Goal: Task Accomplishment & Management: Complete application form

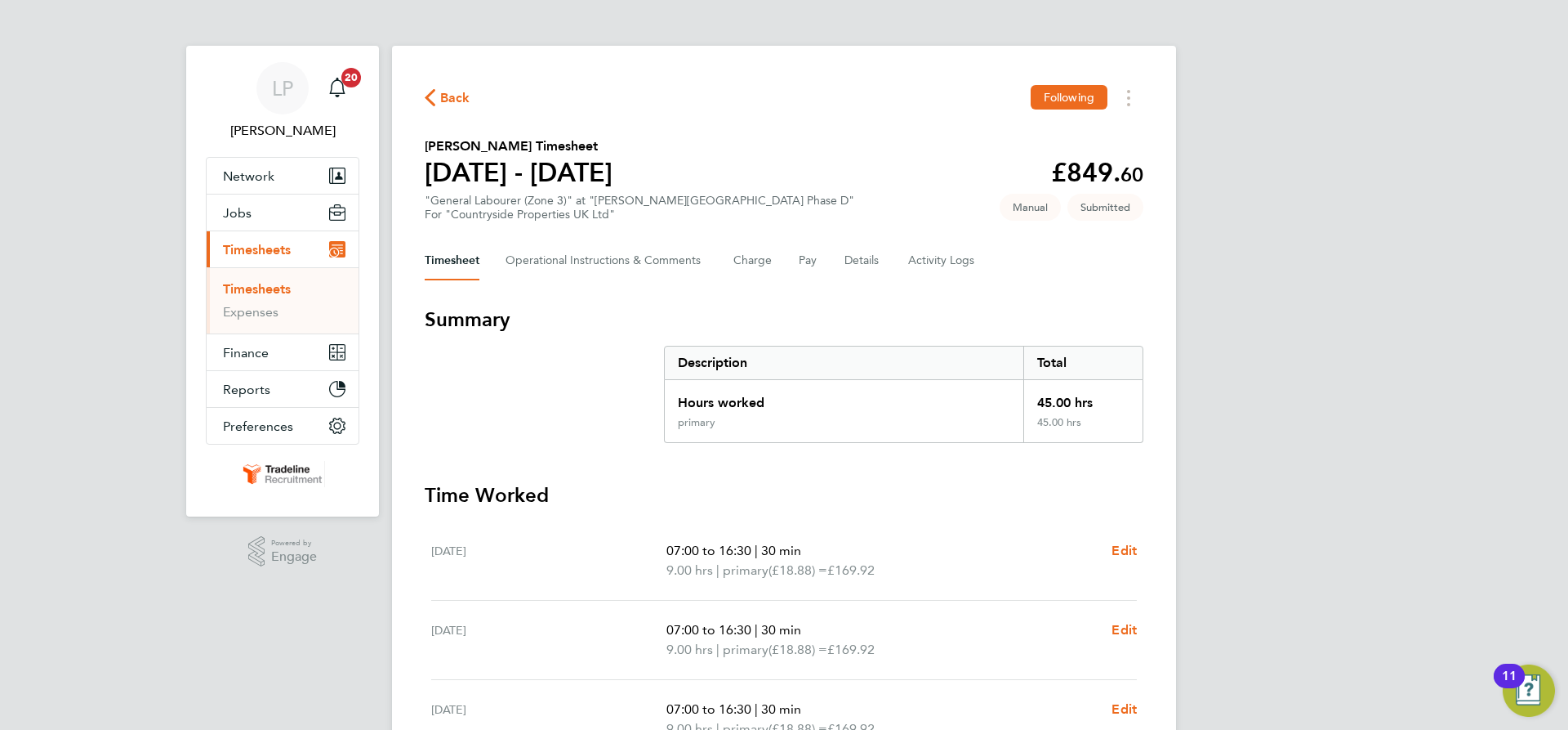
click at [283, 290] on link "Timesheets" at bounding box center [257, 289] width 68 height 15
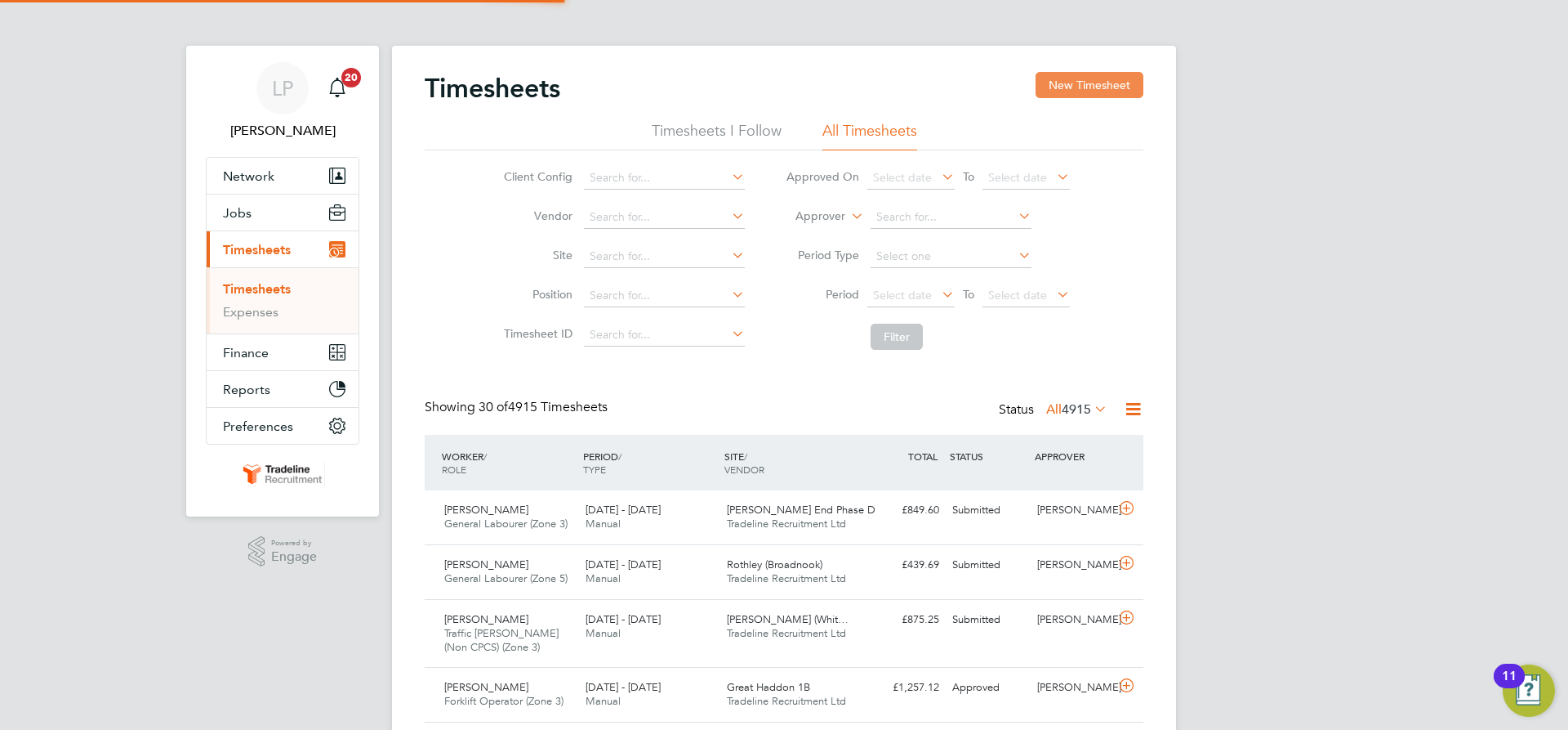
click at [1122, 79] on button "New Timesheet" at bounding box center [1089, 84] width 108 height 26
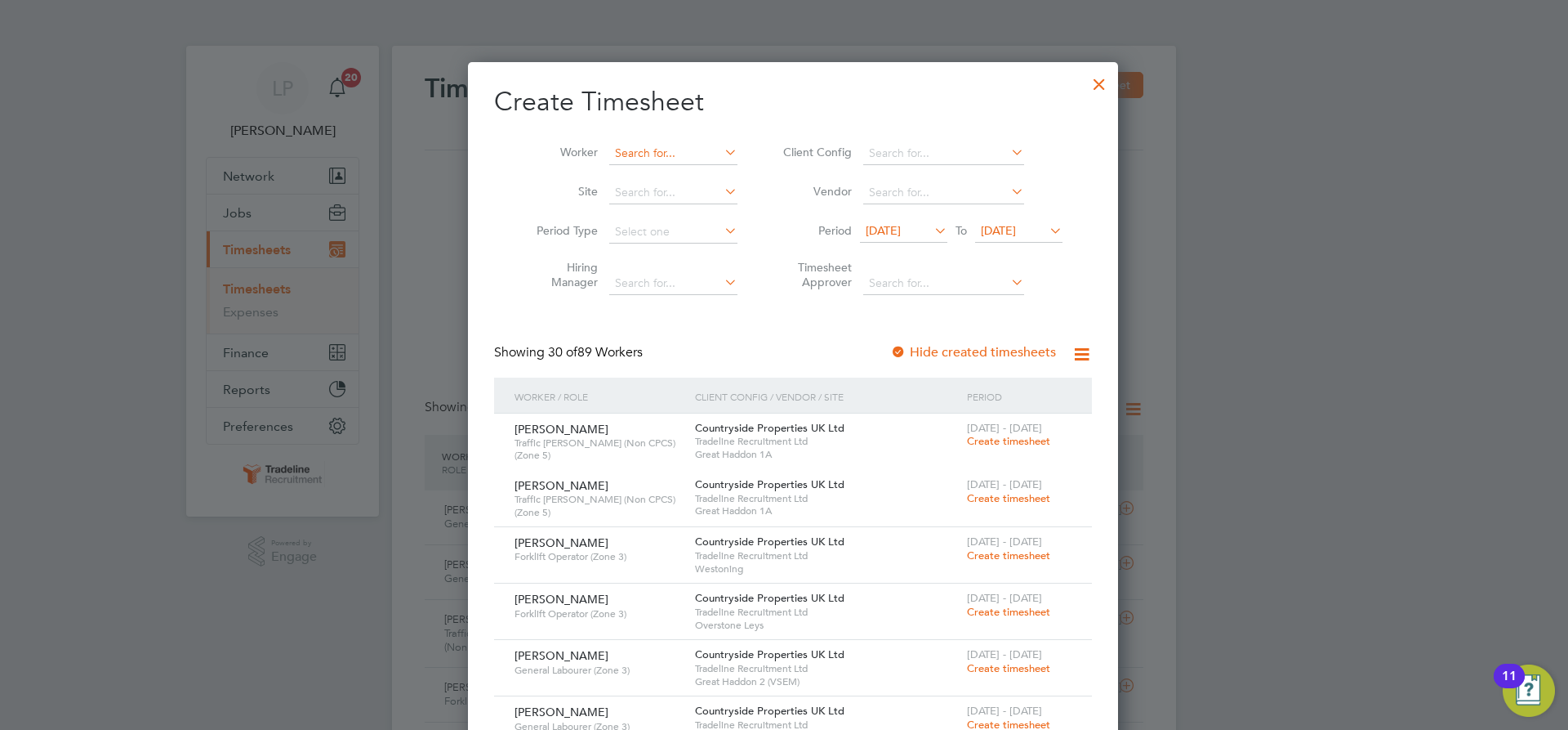
click at [628, 151] on input at bounding box center [672, 153] width 128 height 23
click at [621, 177] on li "Remus Afr em" at bounding box center [663, 175] width 130 height 22
type input "Remus Afrem"
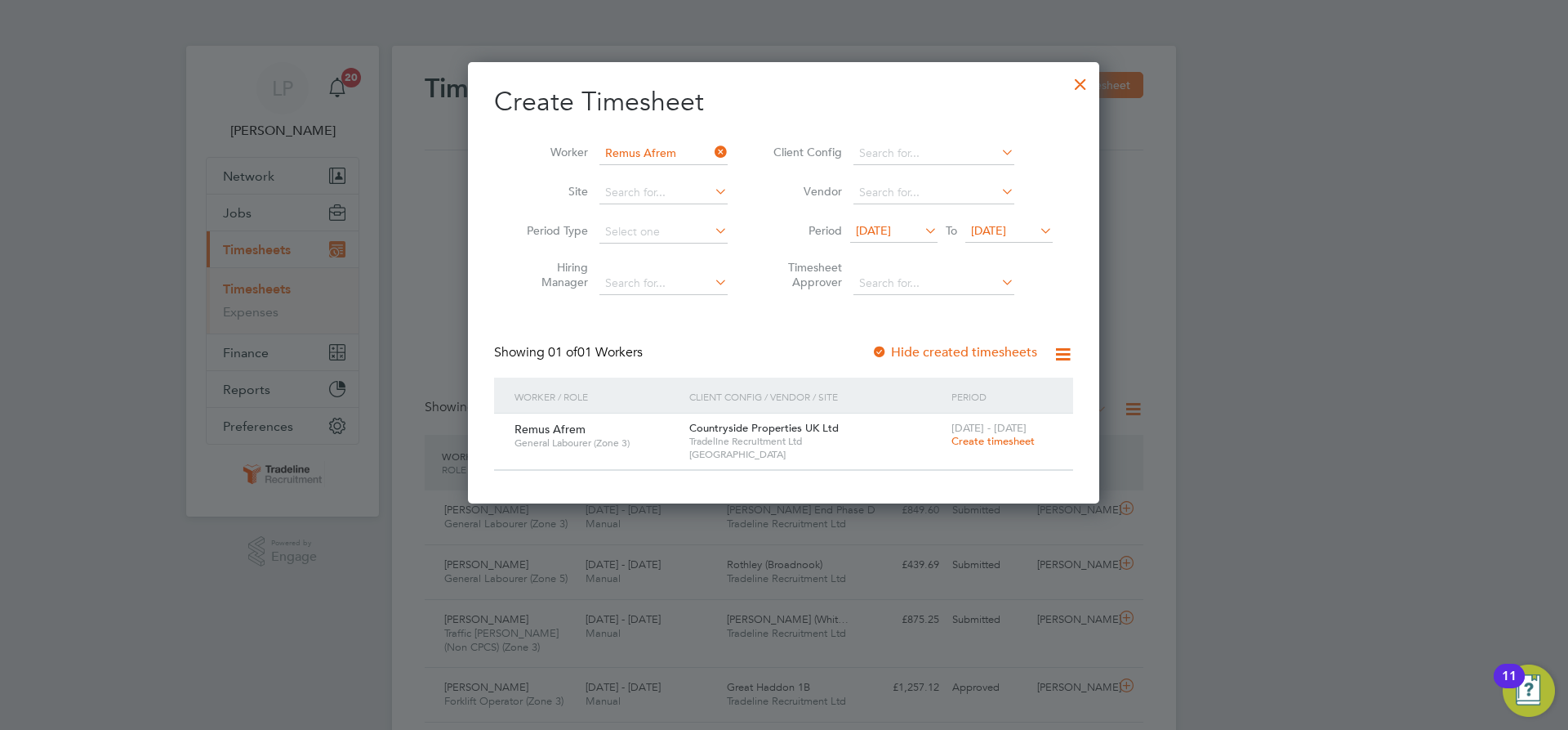
click at [995, 441] on span "Create timesheet" at bounding box center [993, 440] width 83 height 14
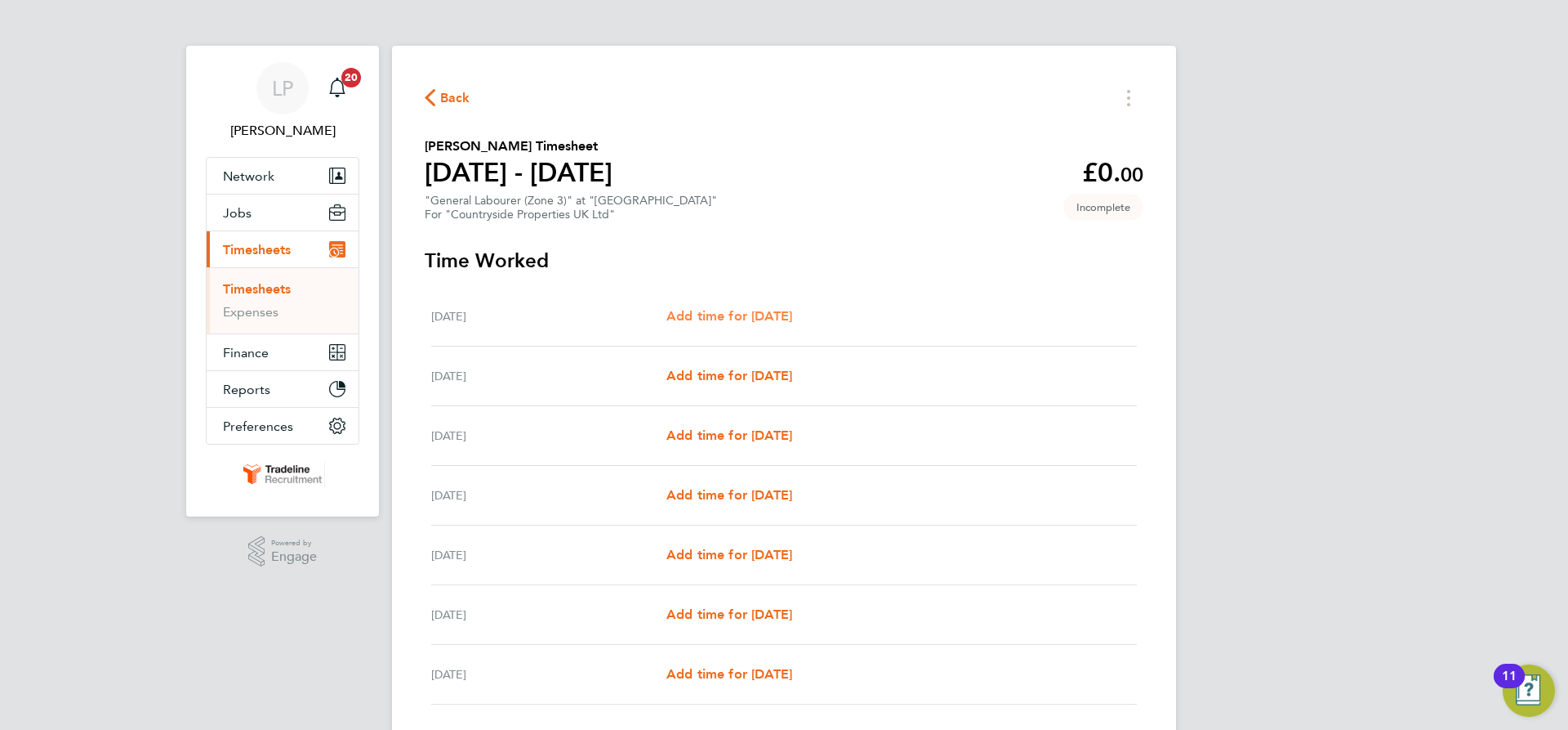
click at [723, 312] on span "Add time for [DATE]" at bounding box center [729, 315] width 126 height 15
select select "45"
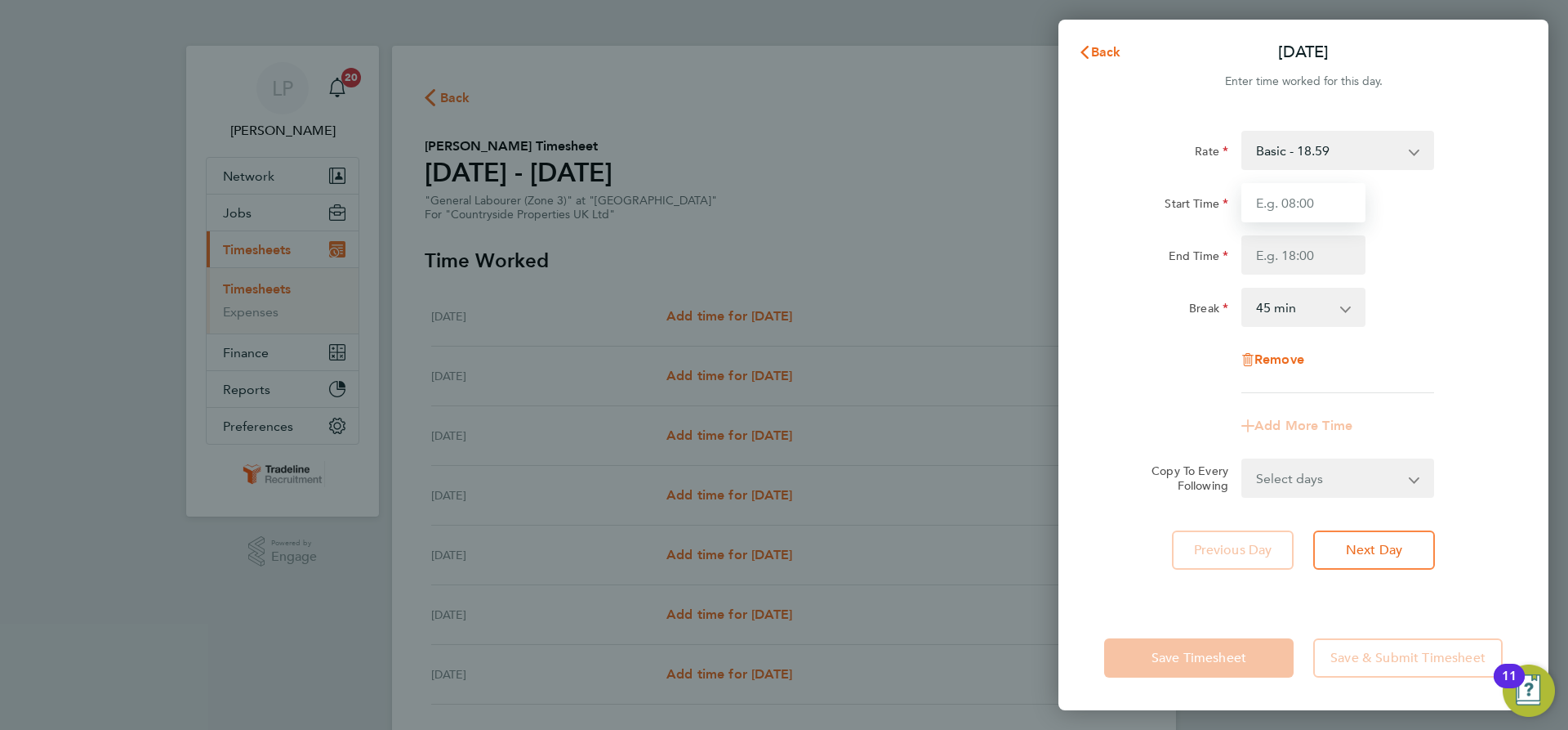
click at [1307, 204] on input "Start Time" at bounding box center [1303, 202] width 124 height 39
type input "07:00"
click at [1348, 263] on input "End Time" at bounding box center [1303, 254] width 124 height 39
type input "16:30"
click at [1415, 267] on div "End Time 16:30" at bounding box center [1304, 254] width 412 height 39
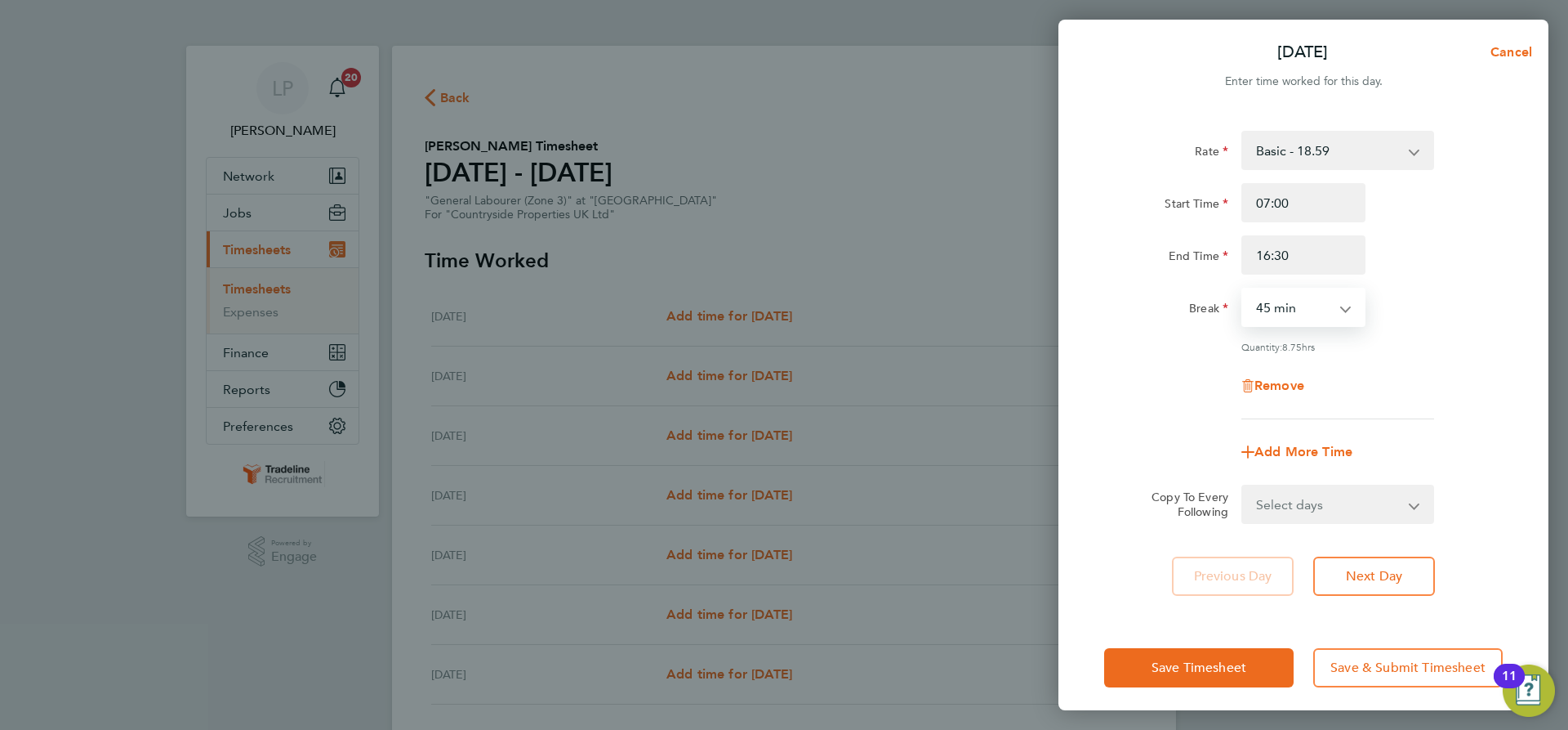
click at [1332, 309] on select "0 min 15 min 30 min 45 min 60 min 75 min 90 min" at bounding box center [1294, 308] width 102 height 36
select select "30"
click at [1243, 290] on select "0 min 15 min 30 min 45 min 60 min 75 min 90 min" at bounding box center [1294, 308] width 102 height 36
click at [1420, 340] on div "Quantity: 9.00 hrs" at bounding box center [1338, 346] width 192 height 13
click at [1362, 485] on div "Select days Day Weekday (Mon-Fri) Weekend (Sat-Sun) [DATE] [DATE] [DATE] [DATE]…" at bounding box center [1338, 504] width 192 height 39
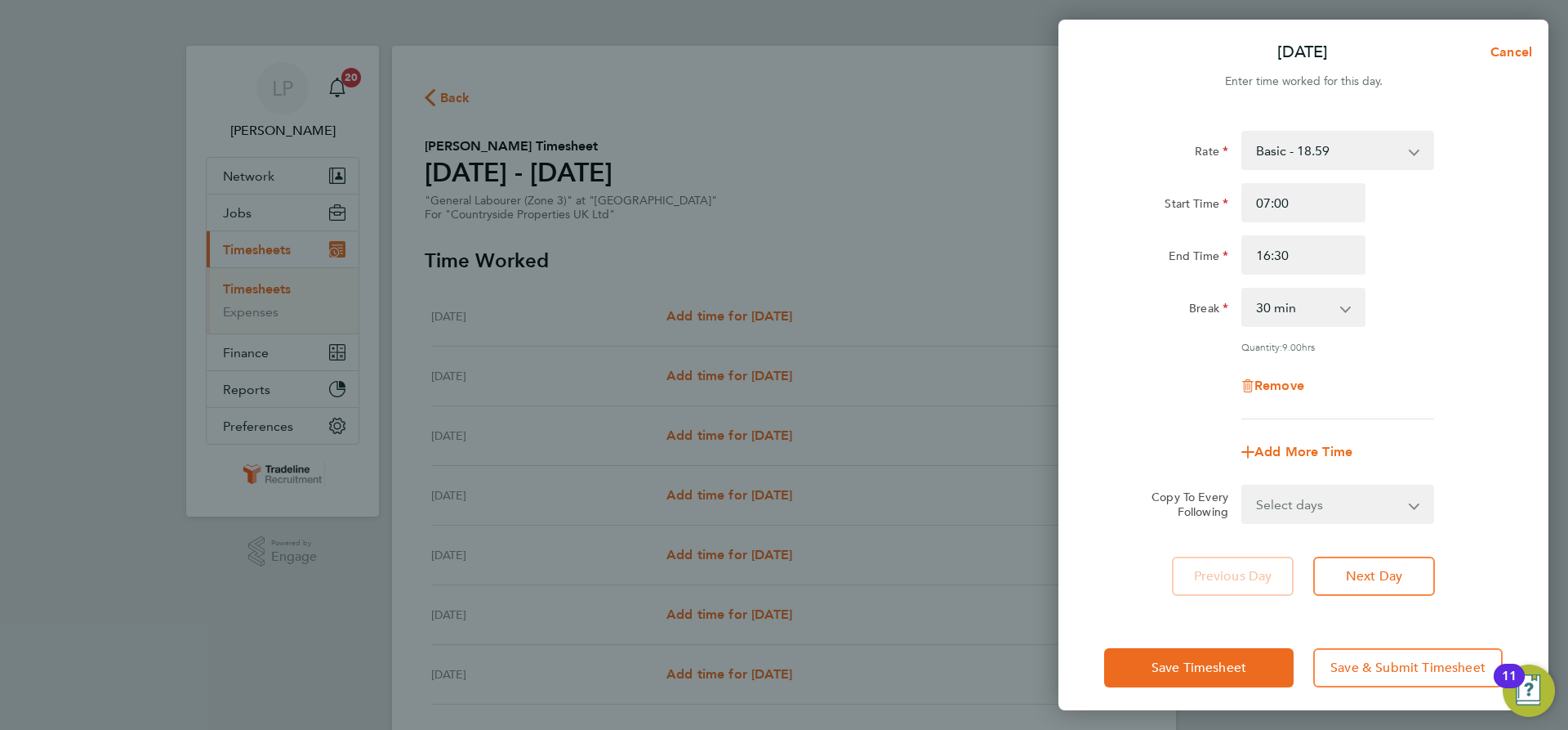
click at [1376, 506] on select "Select days Day Weekday (Mon-Fri) Weekend (Sat-Sun) [DATE] [DATE] [DATE] [DATE]…" at bounding box center [1328, 504] width 172 height 36
select select "WEEKDAY"
click at [1243, 486] on select "Select days Day Weekday (Mon-Fri) Weekend (Sat-Sun) [DATE] [DATE] [DATE] [DATE]…" at bounding box center [1328, 504] width 172 height 36
select select "[DATE]"
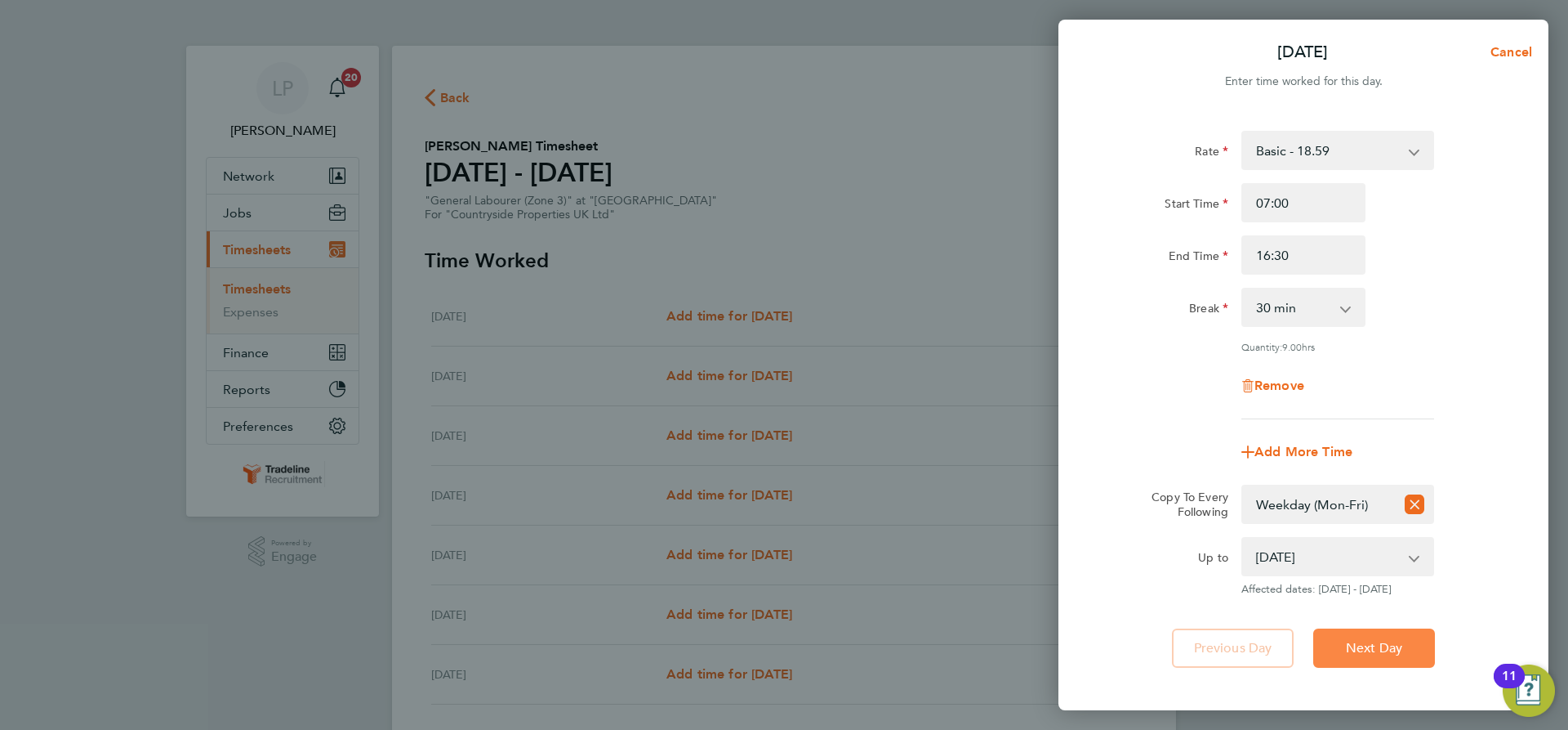
click at [1377, 631] on button "Next Day" at bounding box center [1374, 647] width 122 height 39
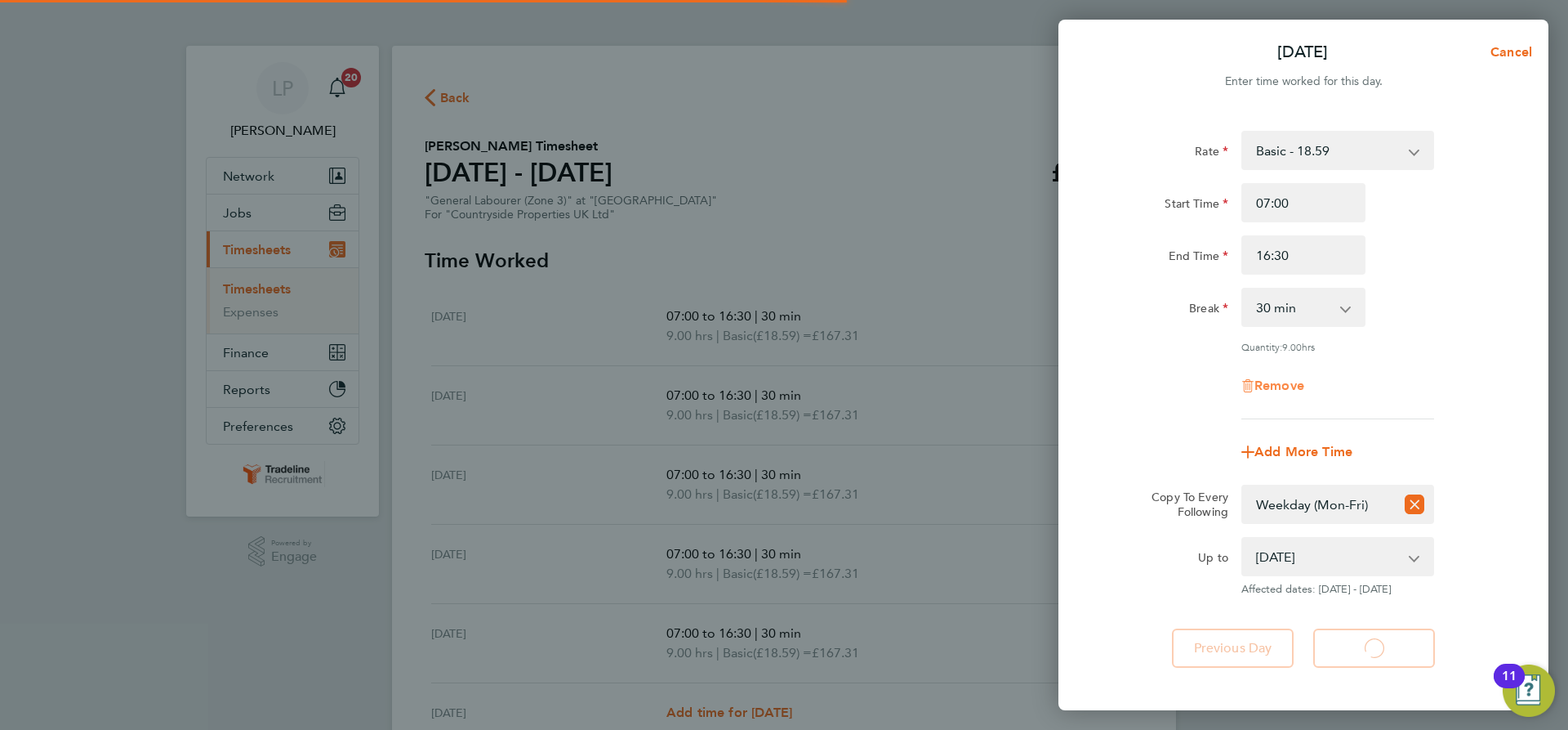
select select "30"
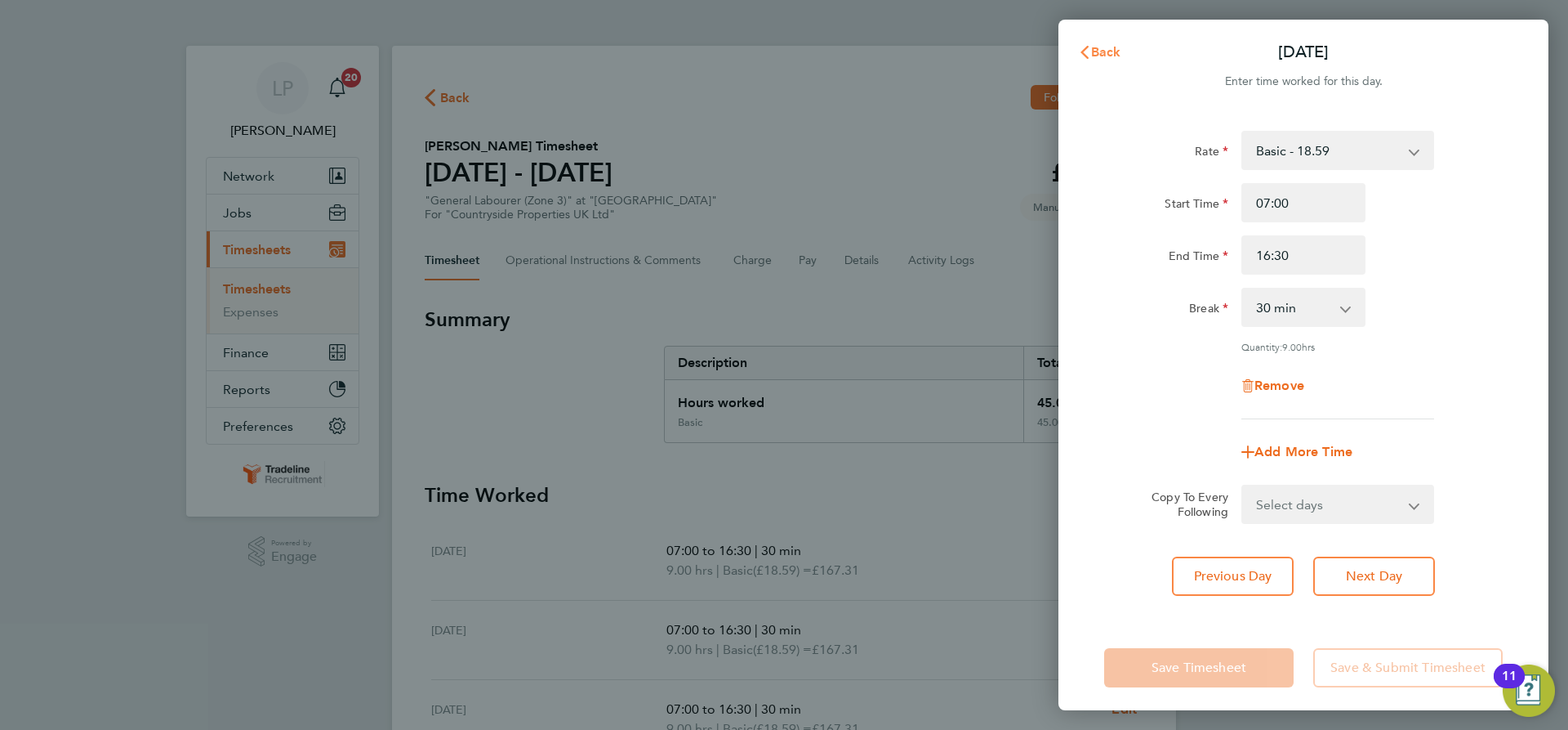
click at [1115, 41] on button "Back" at bounding box center [1100, 53] width 76 height 33
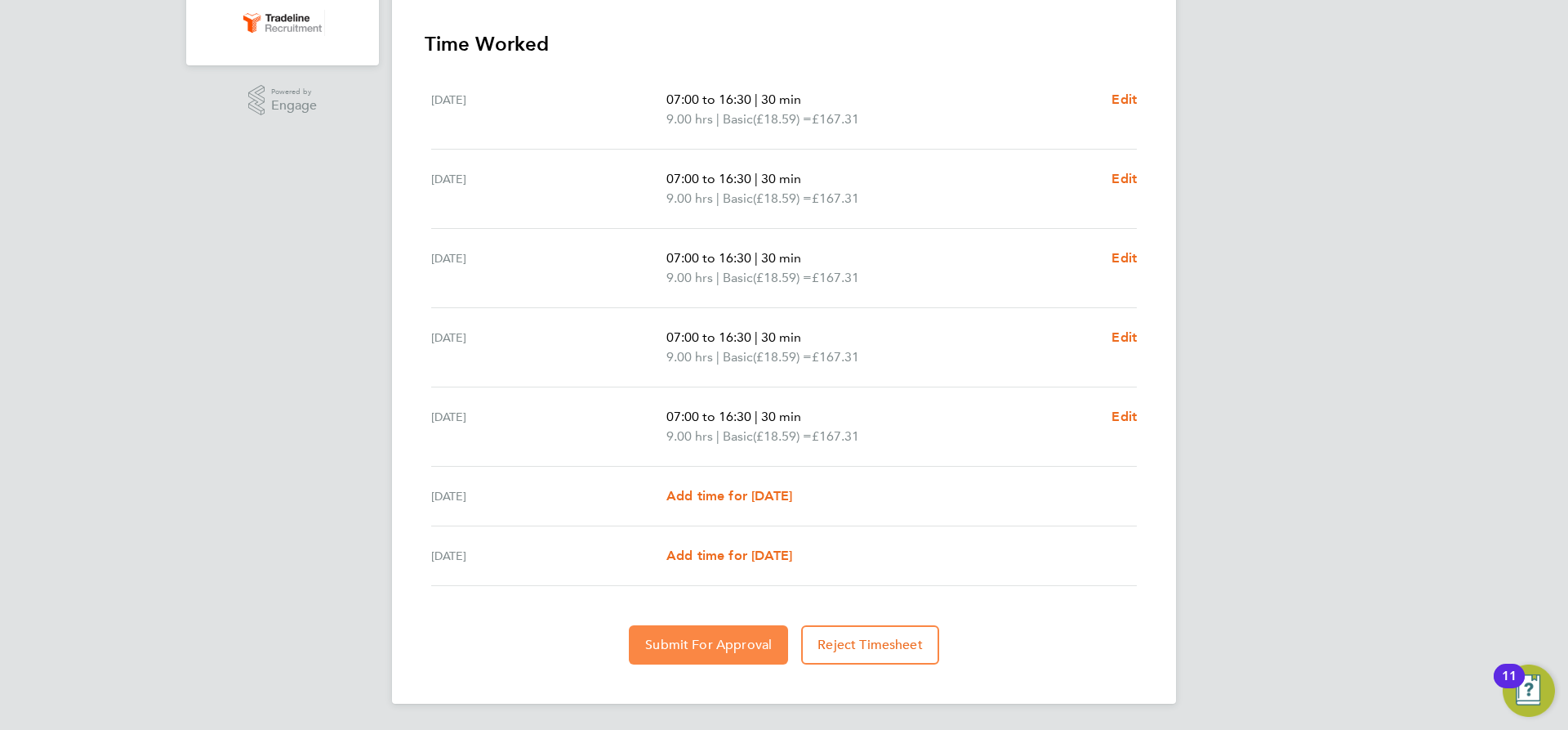
click at [746, 646] on span "Submit For Approval" at bounding box center [708, 645] width 126 height 16
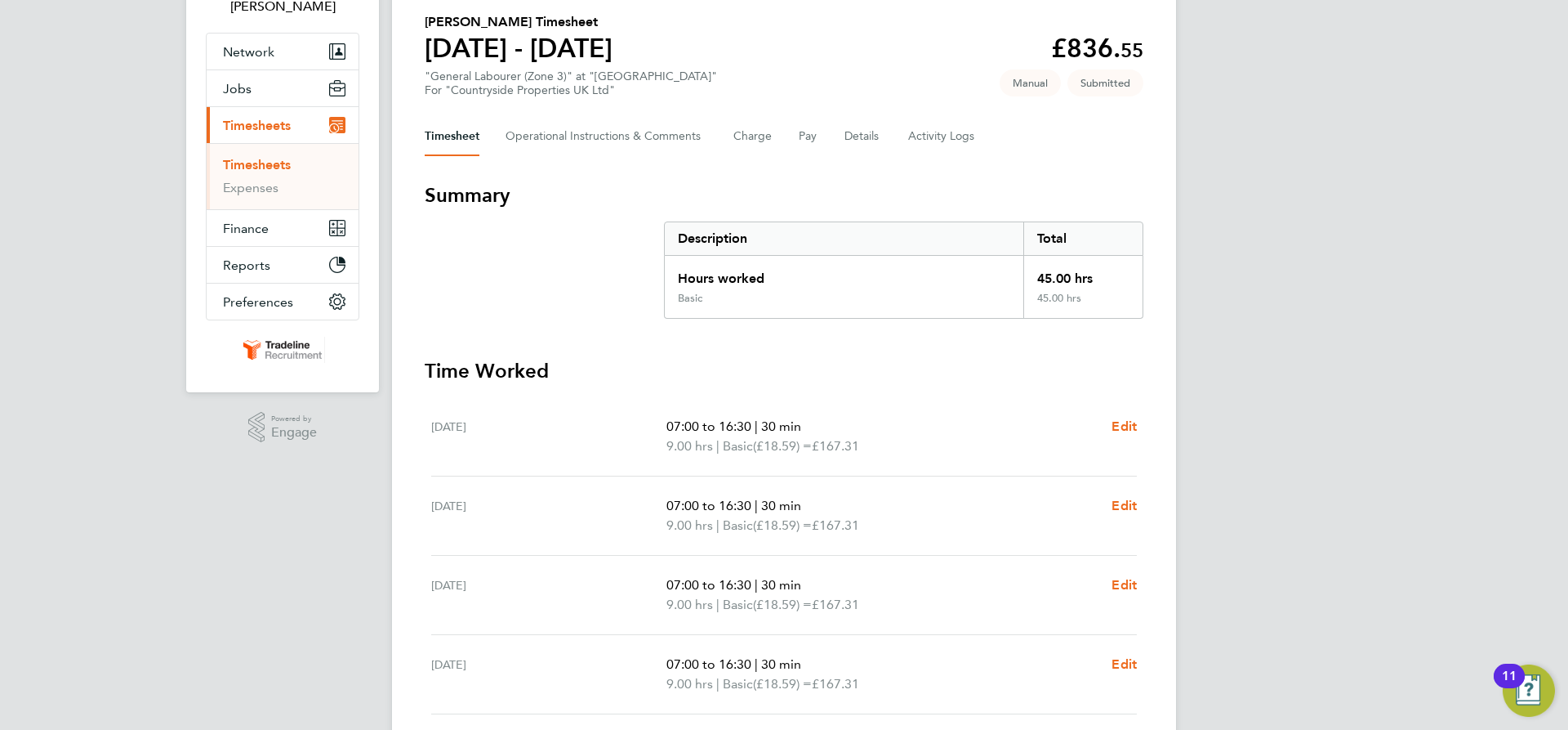
click at [278, 157] on link "Timesheets" at bounding box center [257, 164] width 68 height 15
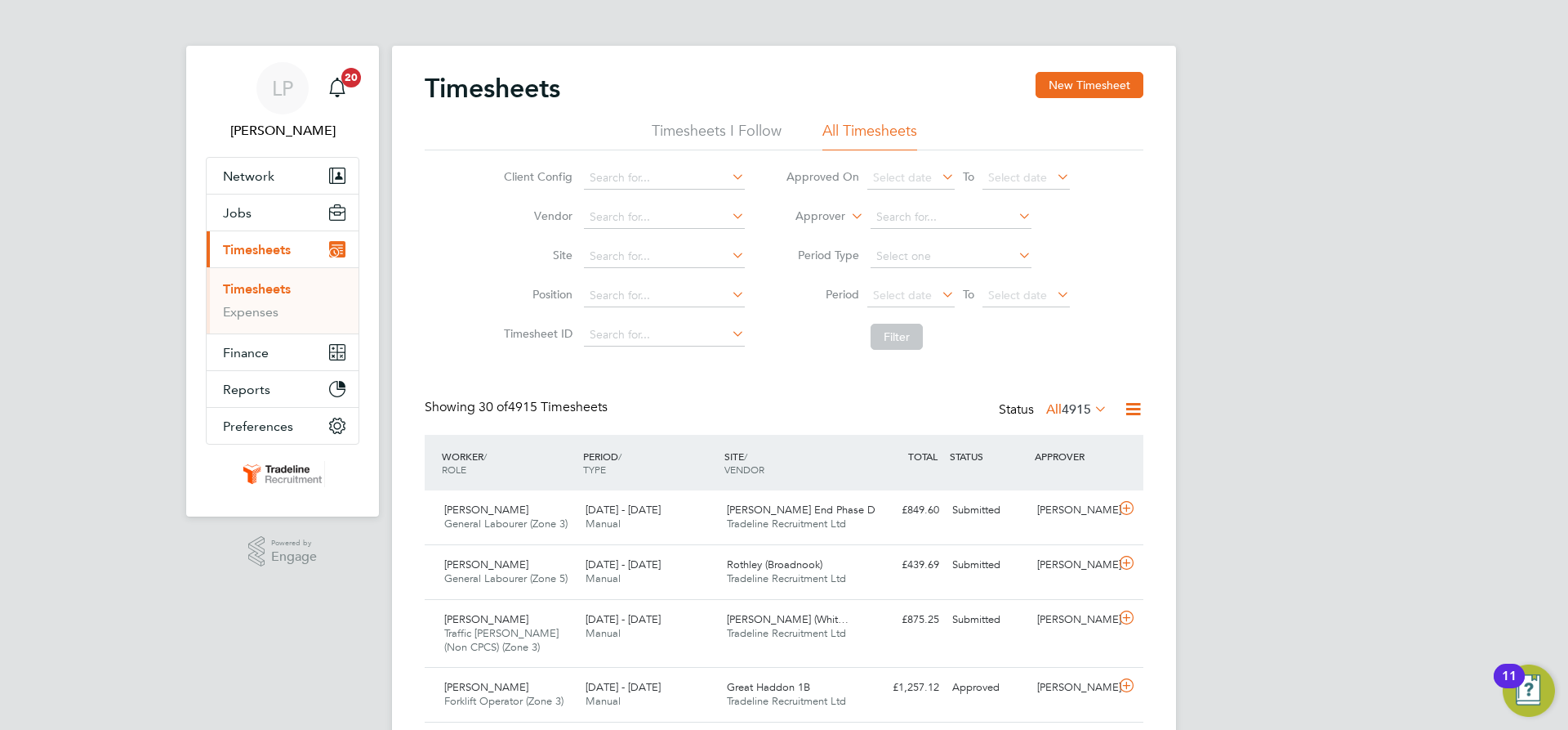
click at [825, 212] on label "Approver" at bounding box center [808, 216] width 74 height 16
click at [827, 224] on li "Worker" at bounding box center [804, 234] width 81 height 21
click at [967, 208] on input at bounding box center [950, 217] width 161 height 23
click at [947, 239] on li "[PERSON_NAME] iecki" at bounding box center [950, 240] width 162 height 22
type input "[PERSON_NAME]"
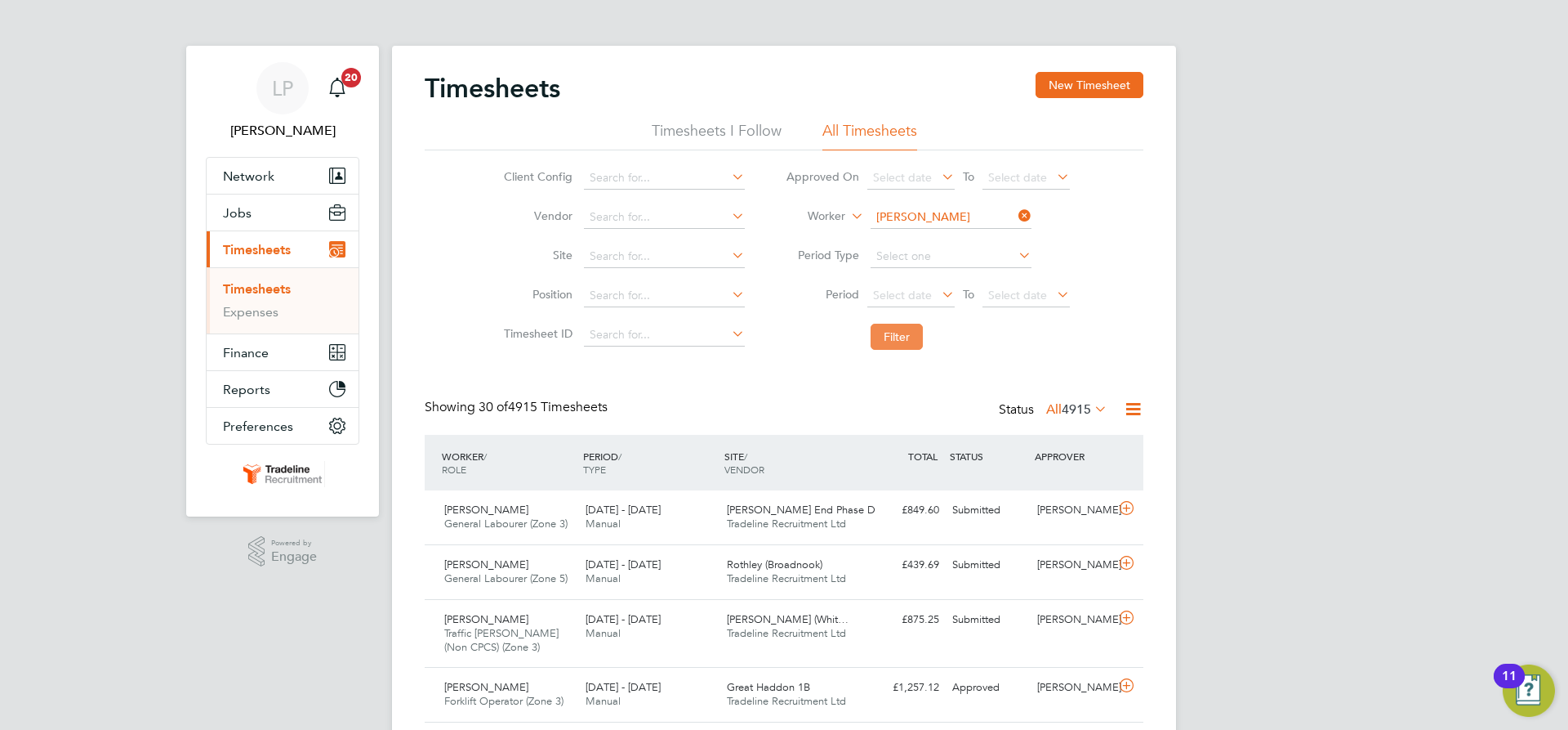
click at [901, 339] on button "Filter" at bounding box center [897, 336] width 53 height 26
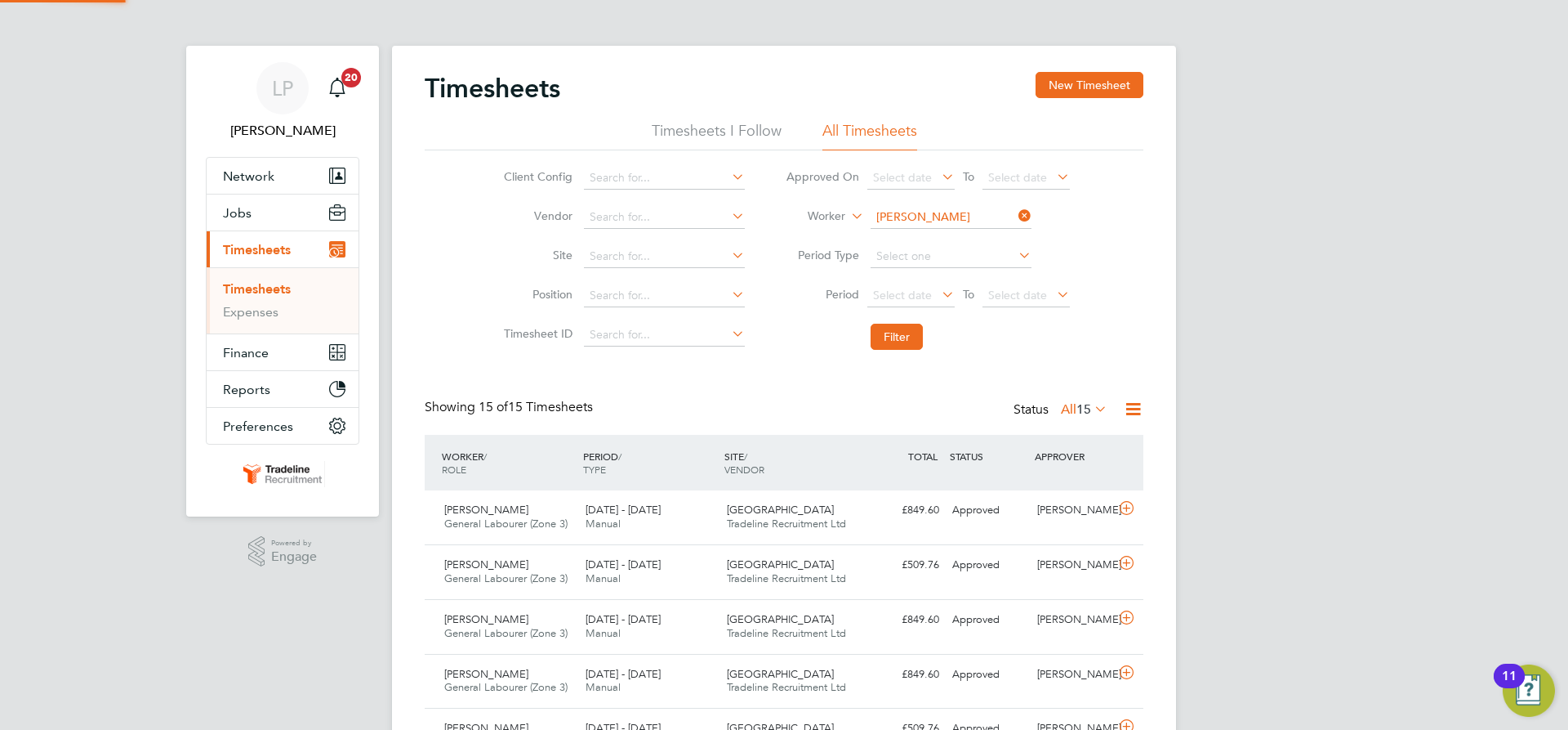
scroll to position [42, 142]
click at [1085, 95] on button "New Timesheet" at bounding box center [1089, 84] width 108 height 26
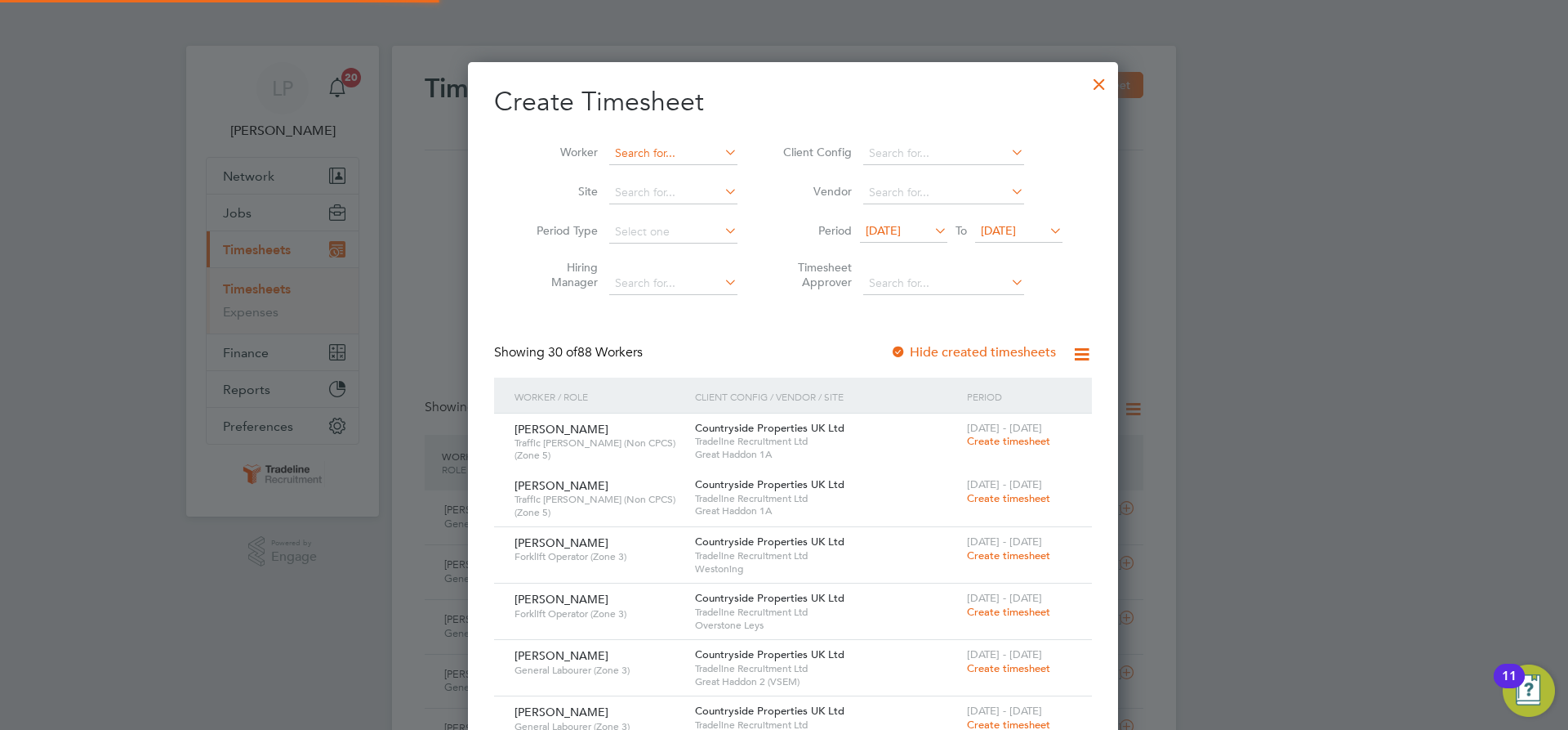
click at [664, 151] on input at bounding box center [672, 153] width 128 height 23
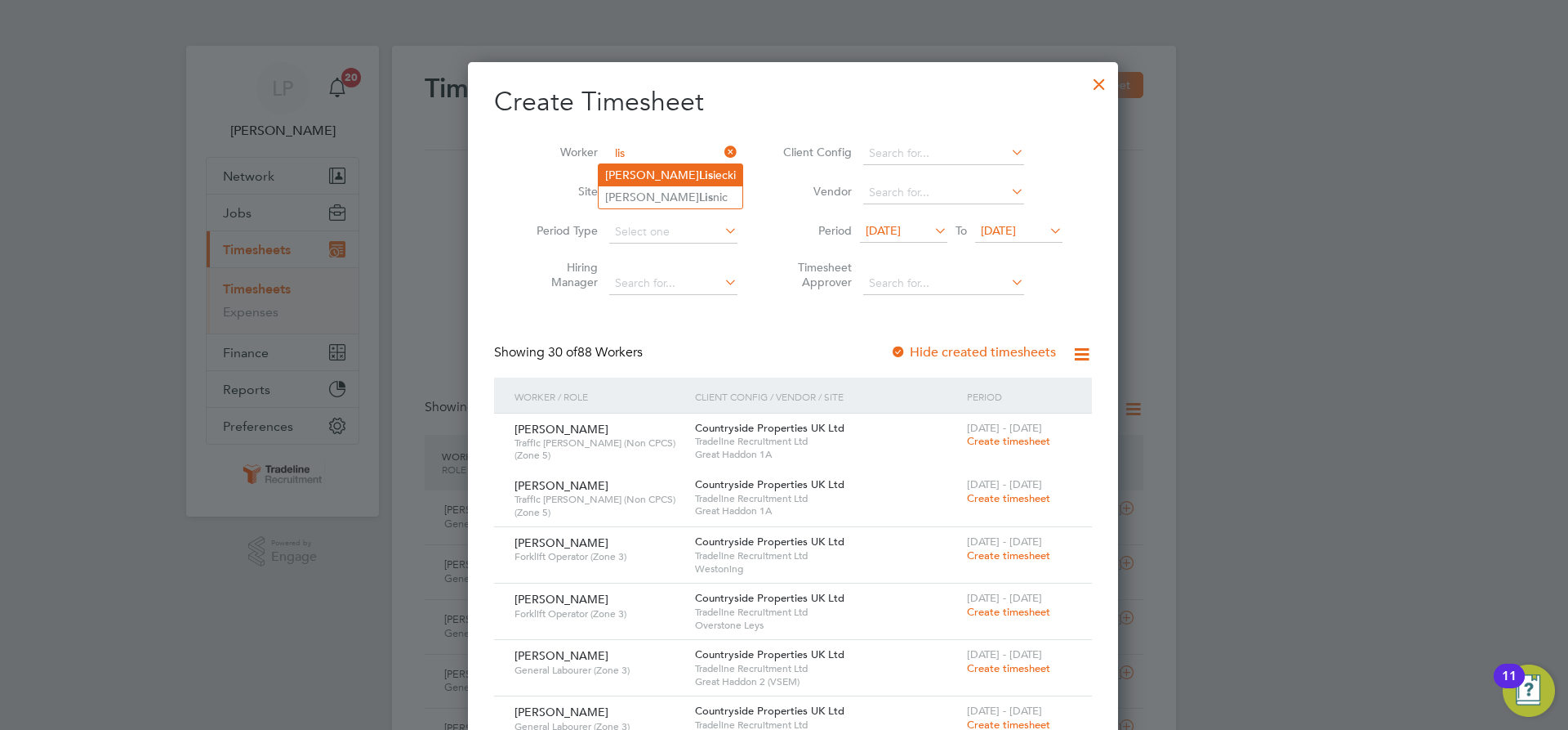
click at [664, 178] on li "[PERSON_NAME] iecki" at bounding box center [671, 175] width 143 height 22
type input "[PERSON_NAME]"
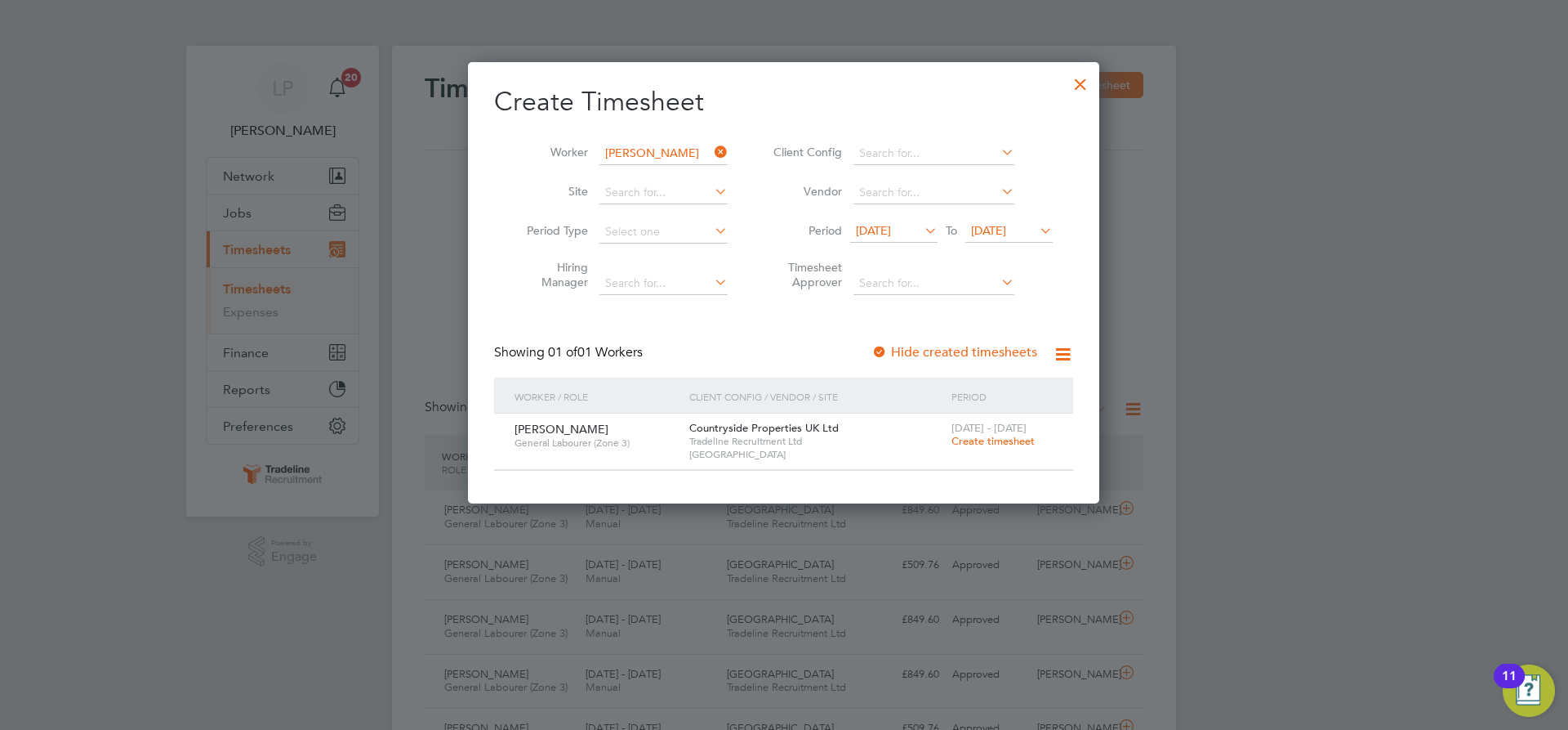
click at [1028, 439] on span "Create timesheet" at bounding box center [993, 440] width 83 height 14
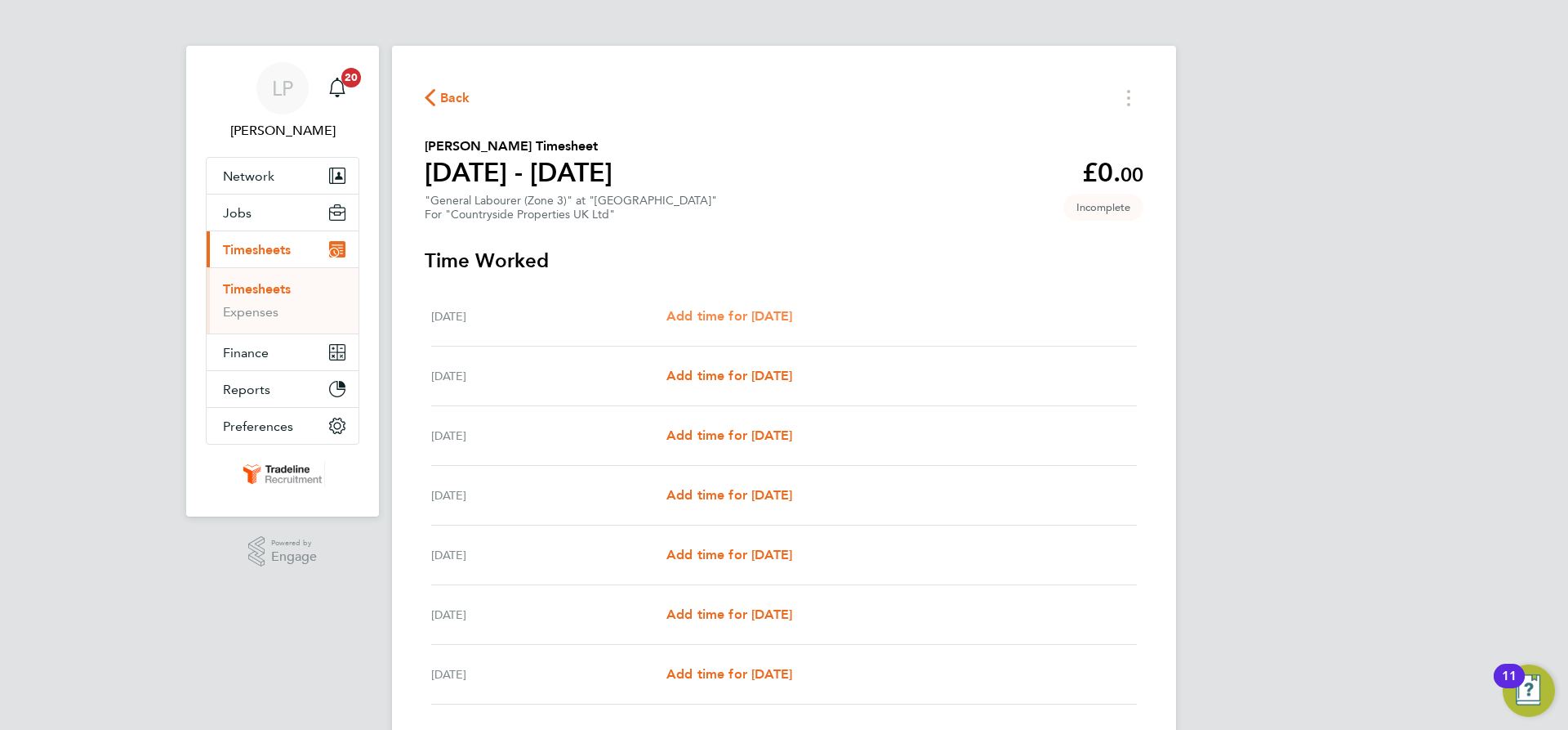
click at [743, 312] on span "Add time for [DATE]" at bounding box center [729, 315] width 126 height 15
select select "30"
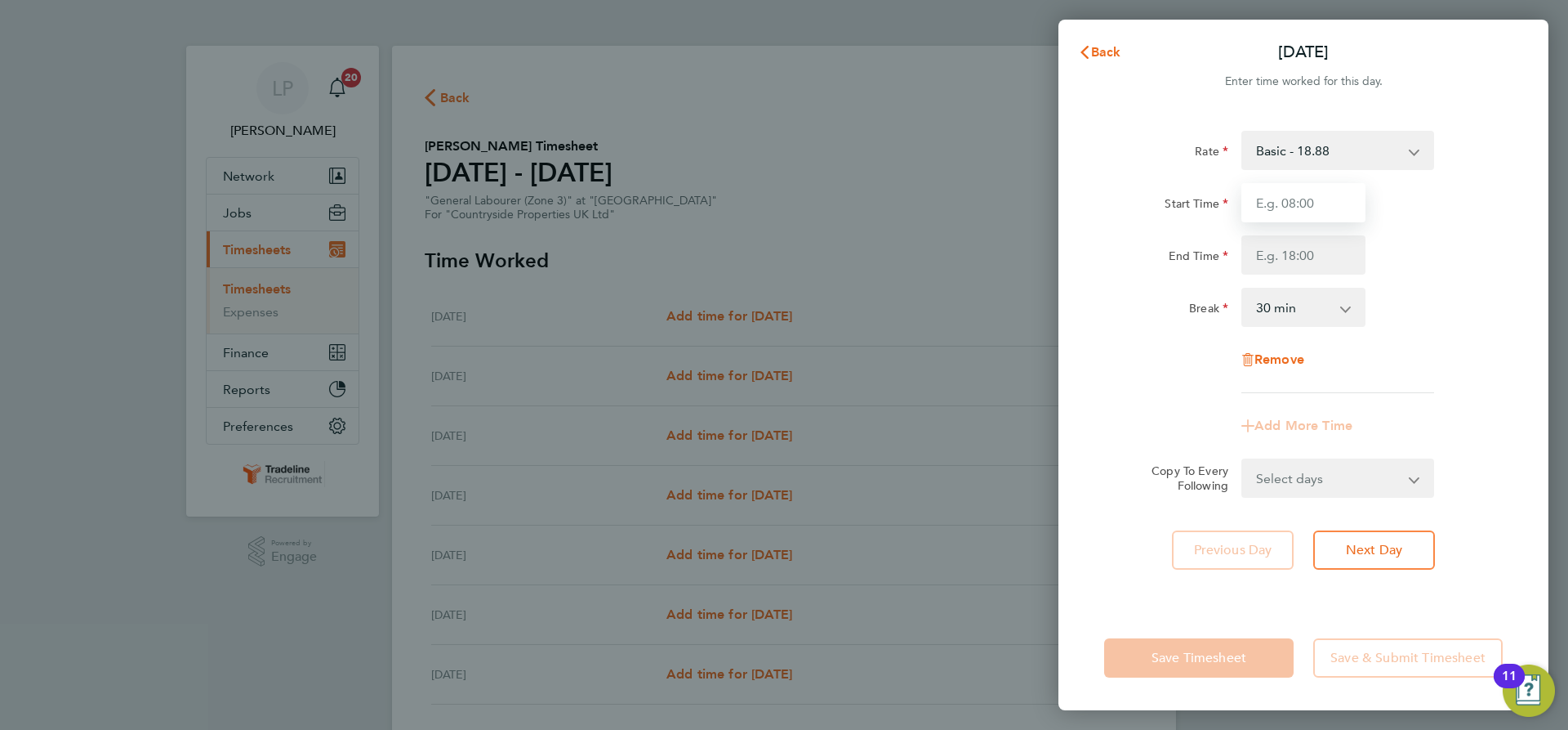
click at [1323, 194] on input "Start Time" at bounding box center [1303, 202] width 124 height 39
type input "07:00"
click at [1321, 253] on input "End Time" at bounding box center [1303, 254] width 124 height 39
type input "16:30"
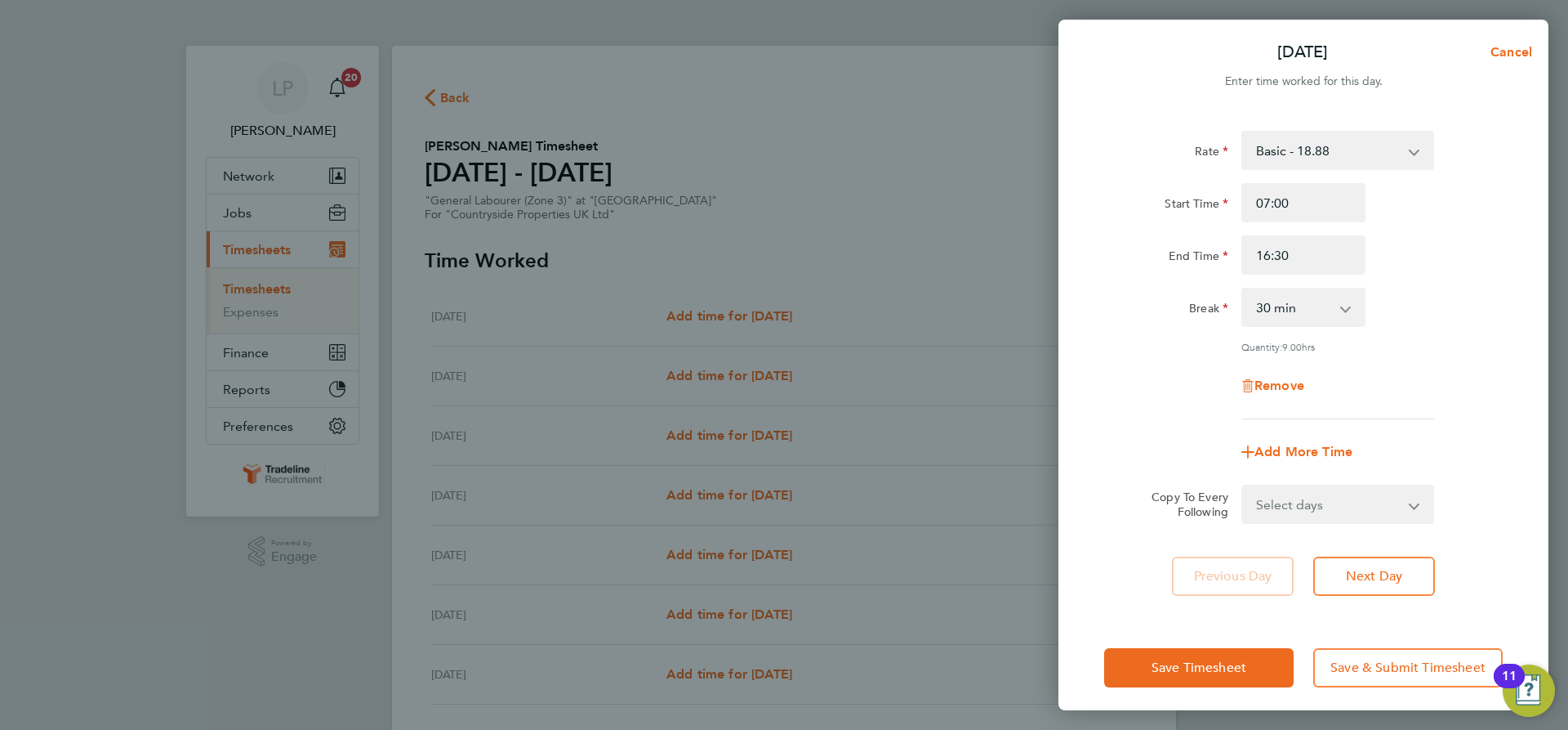
click at [1469, 280] on div "Rate Basic - 18.88 Start Time 07:00 End Time 16:30 Break 0 min 15 min 30 min 45…" at bounding box center [1303, 275] width 398 height 289
click at [1417, 494] on app-icon-cross-button at bounding box center [1425, 504] width 20 height 36
click at [1412, 498] on select "Select days Day Weekday (Mon-Fri) Weekend (Sat-Sun) [DATE] [DATE] [DATE] [DATE]…" at bounding box center [1328, 504] width 172 height 36
select select "WEEKDAY"
click at [1243, 486] on select "Select days Day Weekday (Mon-Fri) Weekend (Sat-Sun) [DATE] [DATE] [DATE] [DATE]…" at bounding box center [1328, 504] width 172 height 36
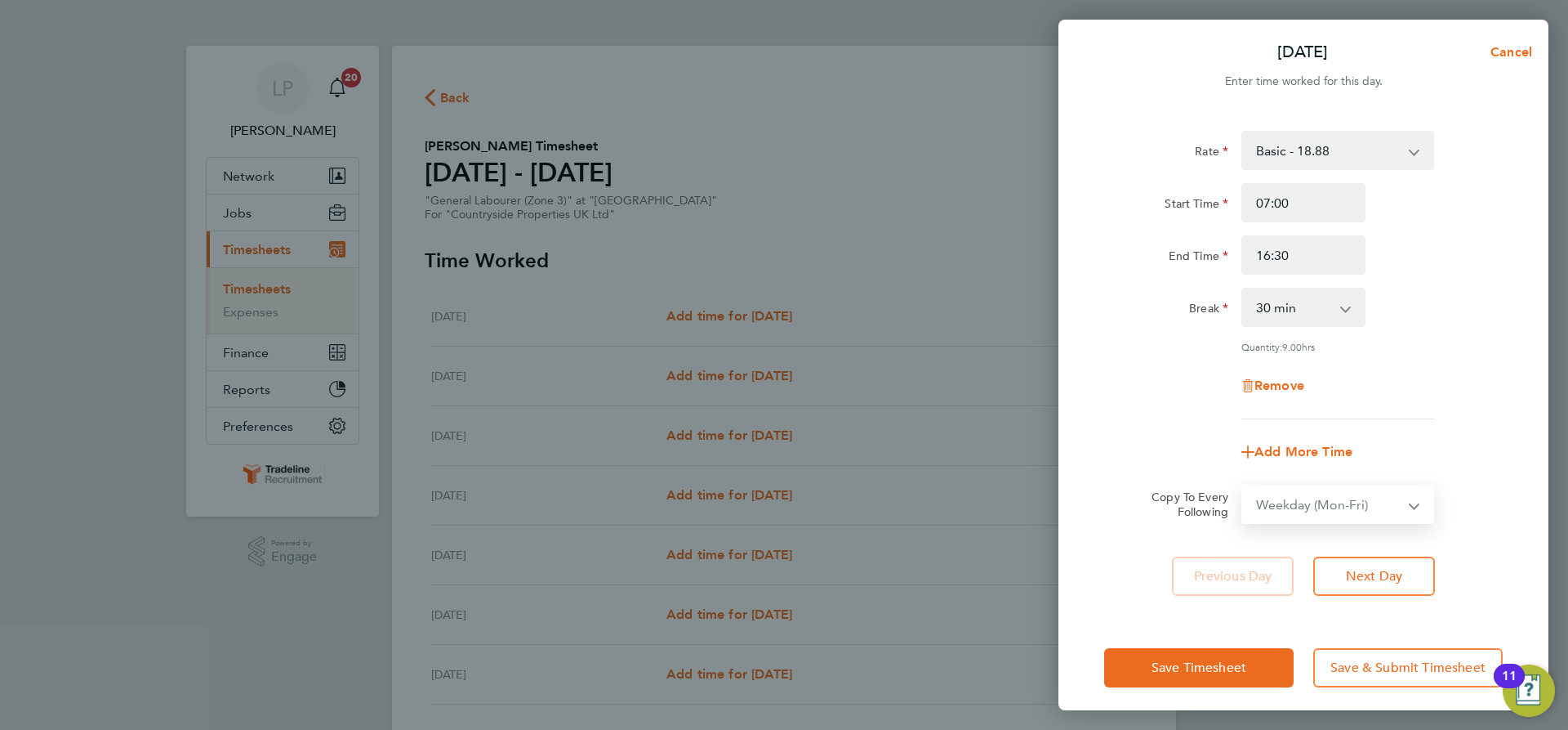
select select "[DATE]"
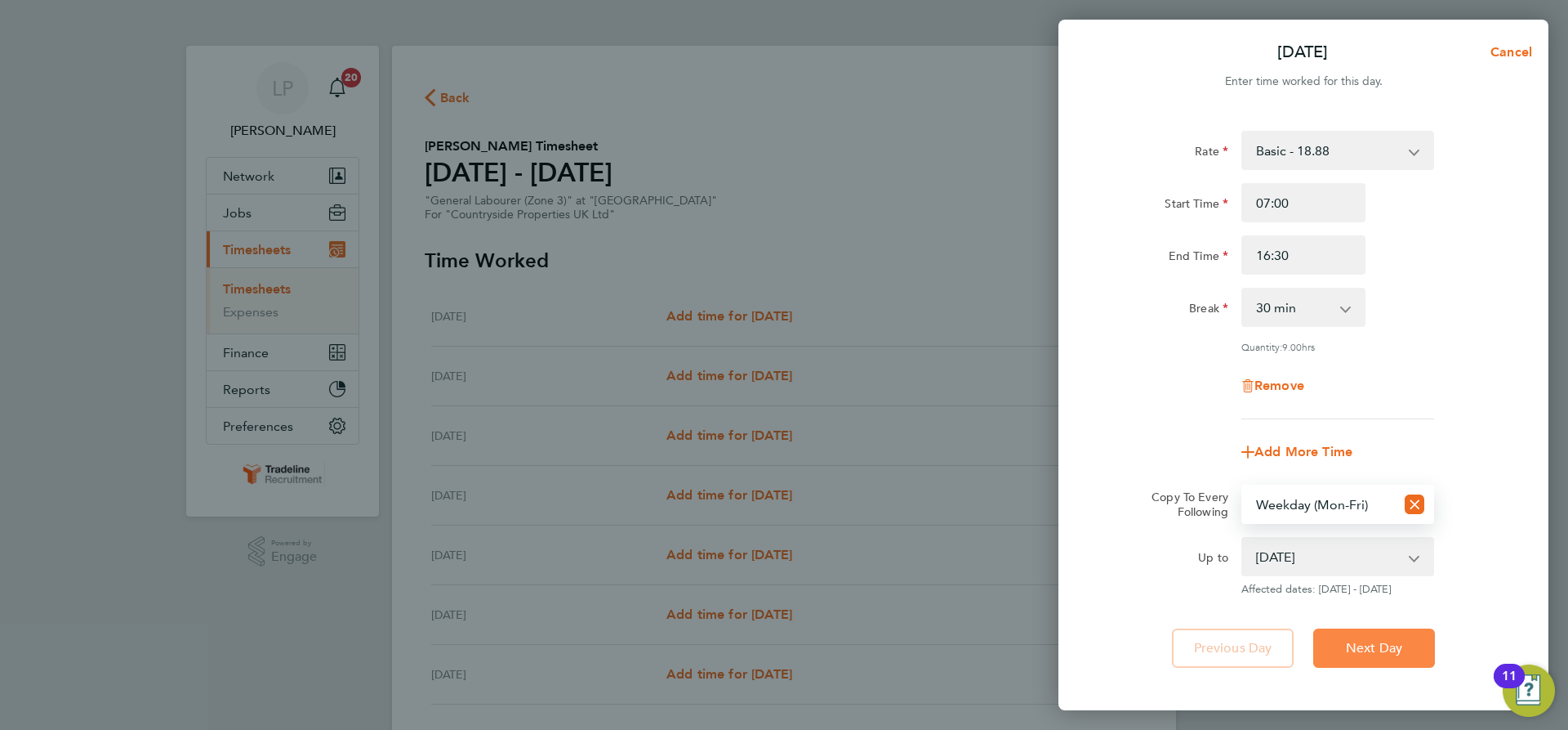
click at [1379, 645] on span "Next Day" at bounding box center [1374, 648] width 56 height 16
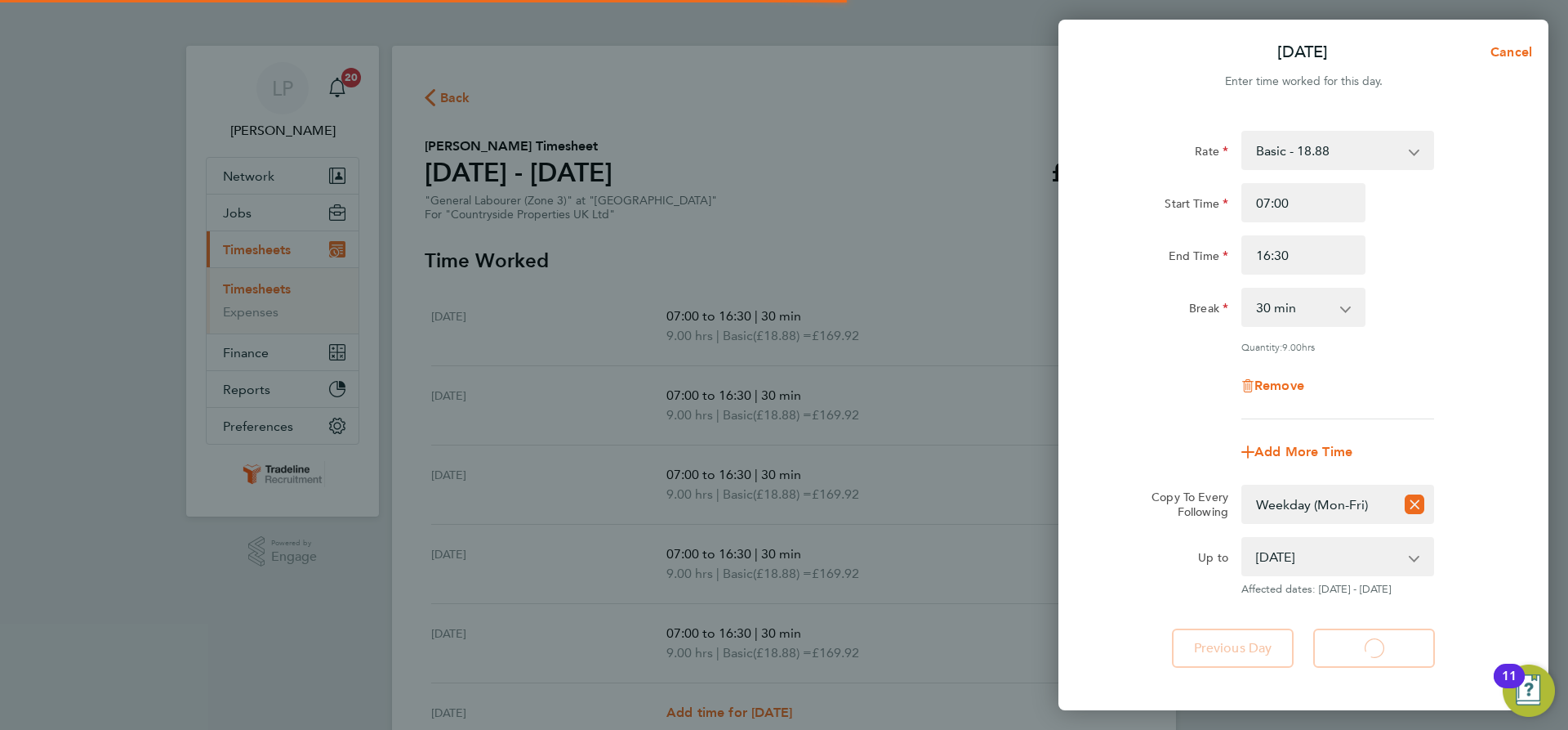
select select "30"
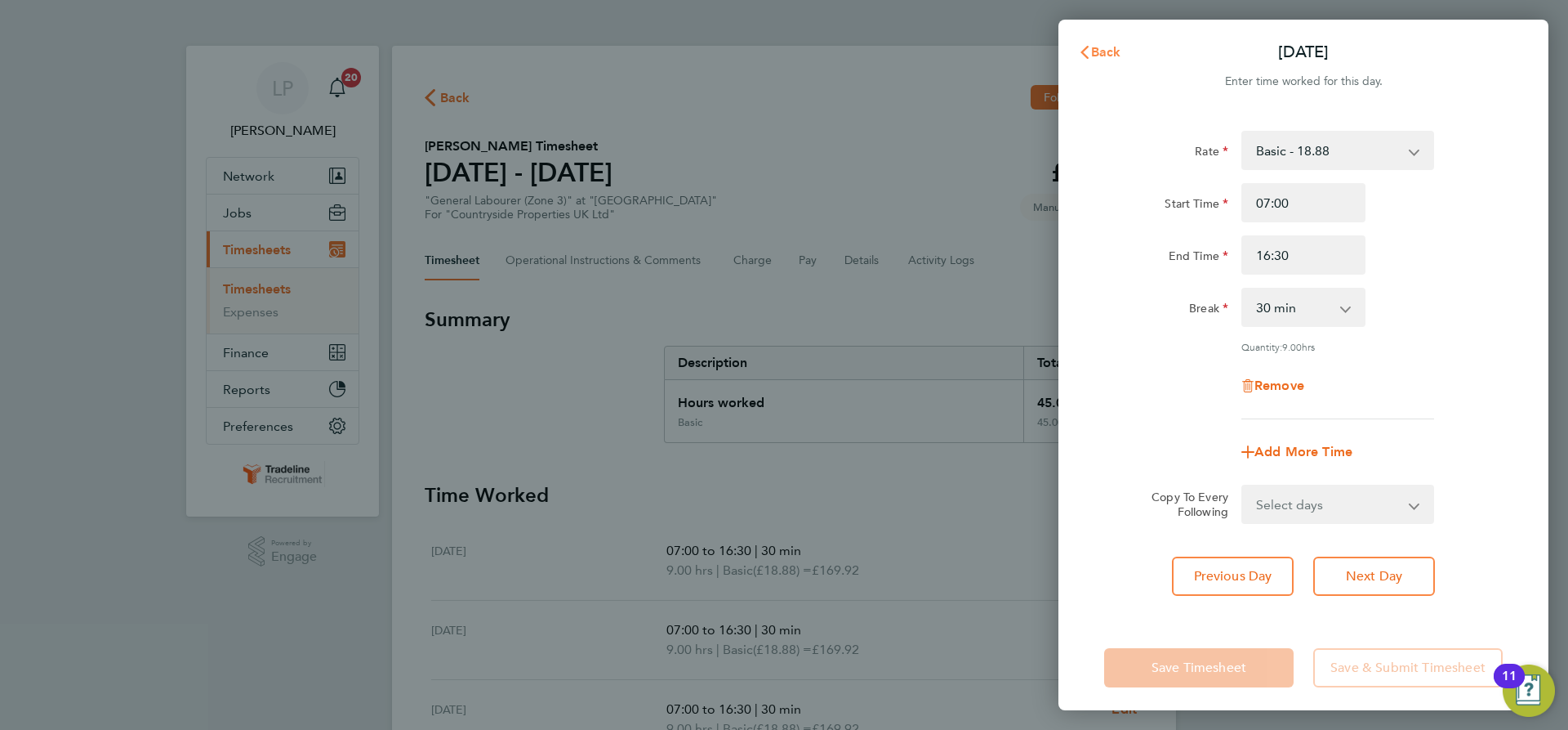
click at [1111, 68] on button "Back" at bounding box center [1100, 53] width 76 height 33
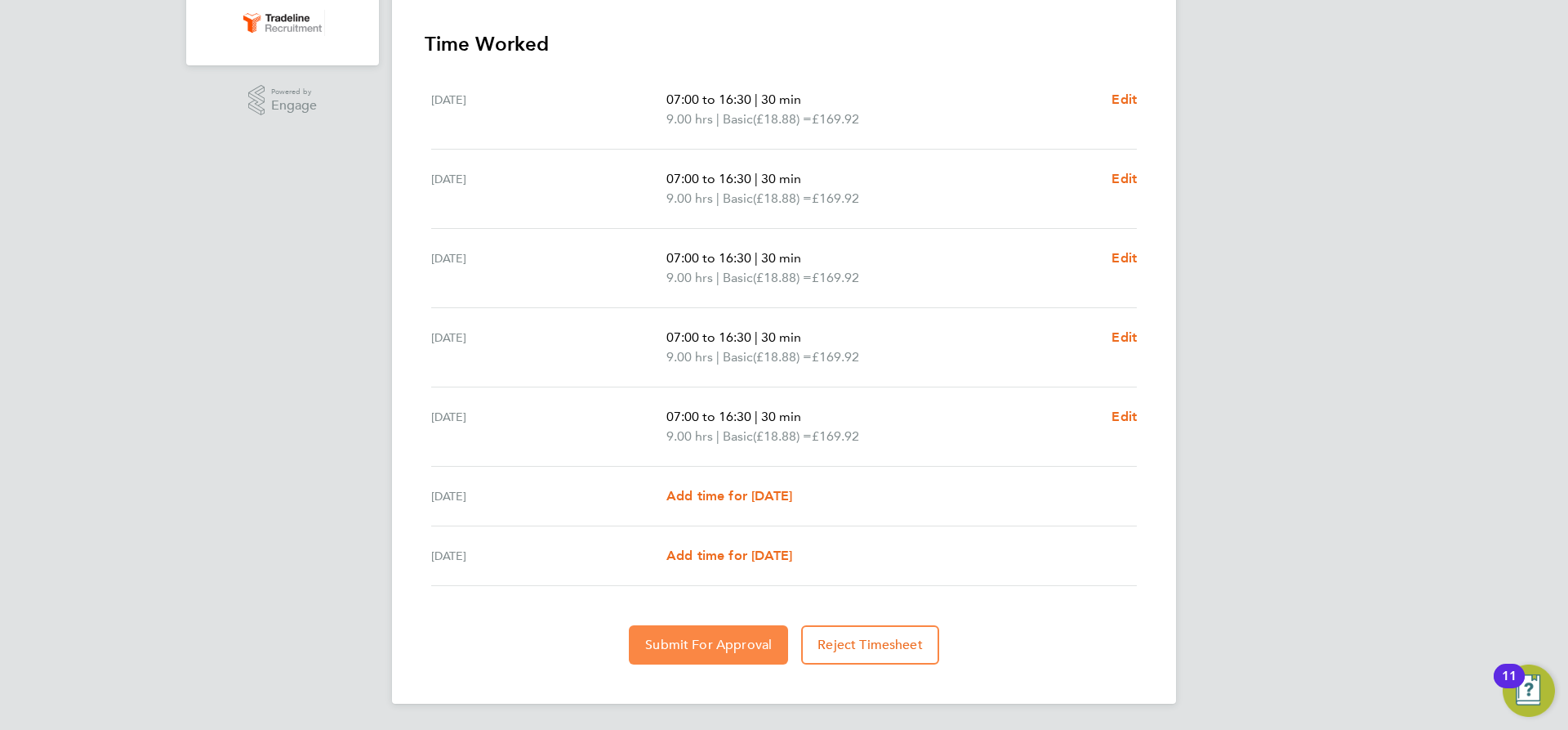
click at [709, 641] on span "Submit For Approval" at bounding box center [708, 645] width 126 height 16
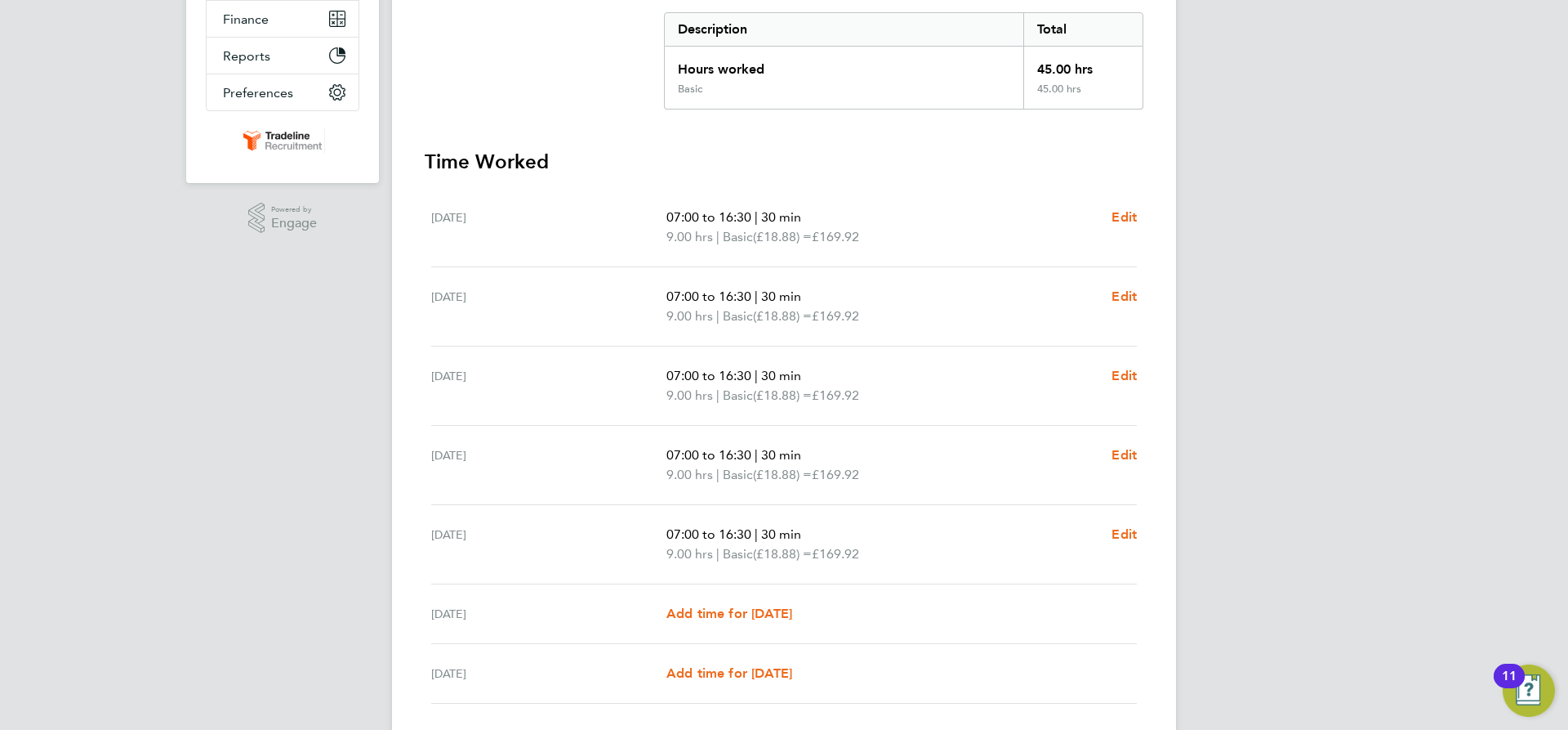
scroll to position [206, 0]
